Goal: Information Seeking & Learning: Learn about a topic

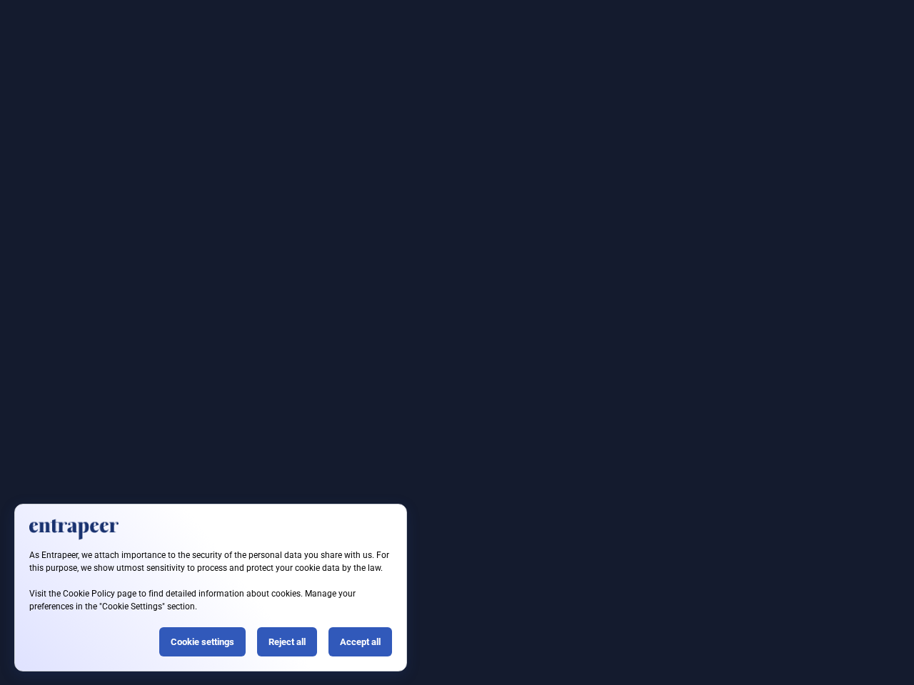
click at [457, 343] on div at bounding box center [457, 342] width 914 height 685
